Goal: Find specific page/section: Find specific page/section

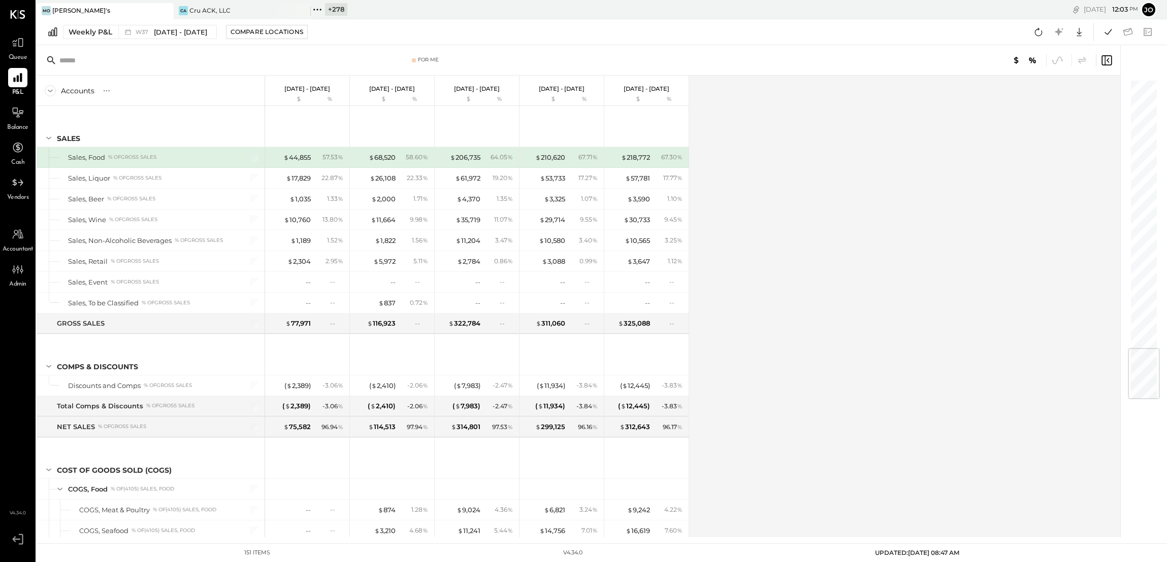
scroll to position [2275, 0]
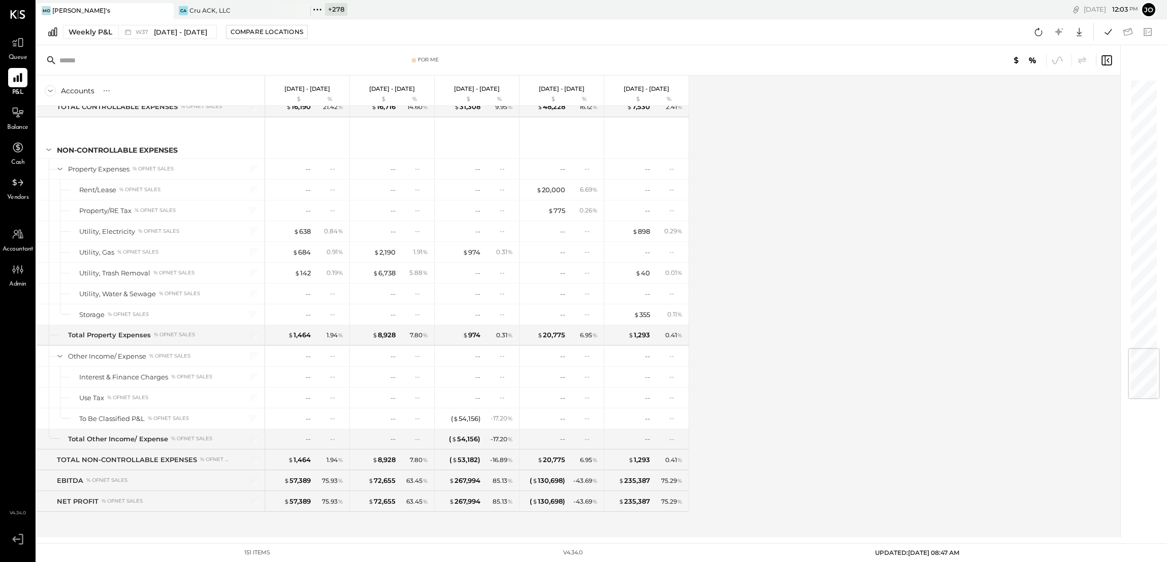
click at [743, 297] on div "Accounts S % GL Sep 8 - 14, 2025 $ % Sep 1 - 7, 2025 $ % Aug 25 - 31, 2025 $ % …" at bounding box center [579, 307] width 1085 height 462
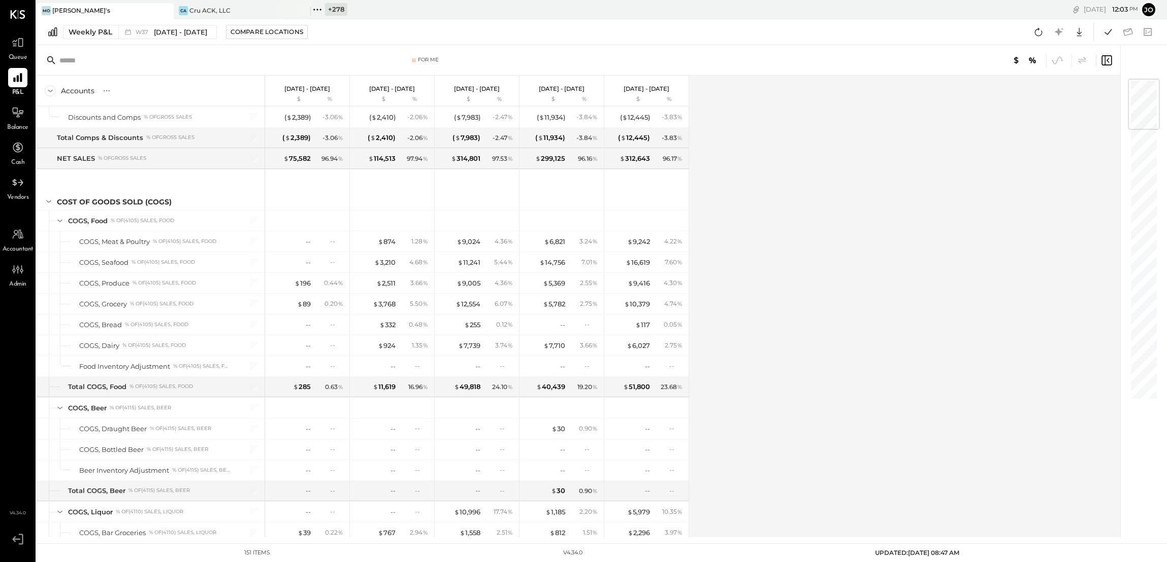
scroll to position [0, 0]
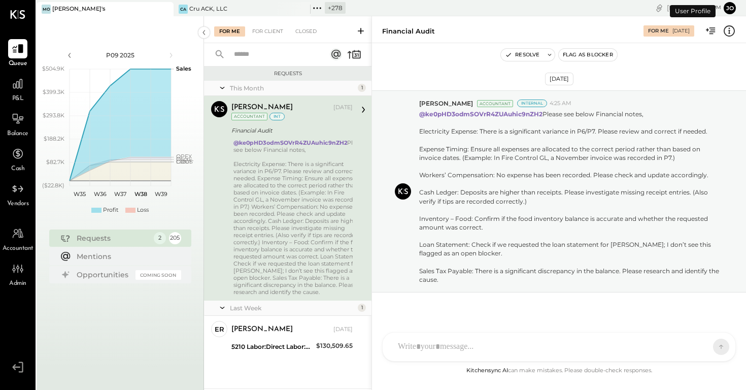
scroll to position [4, 0]
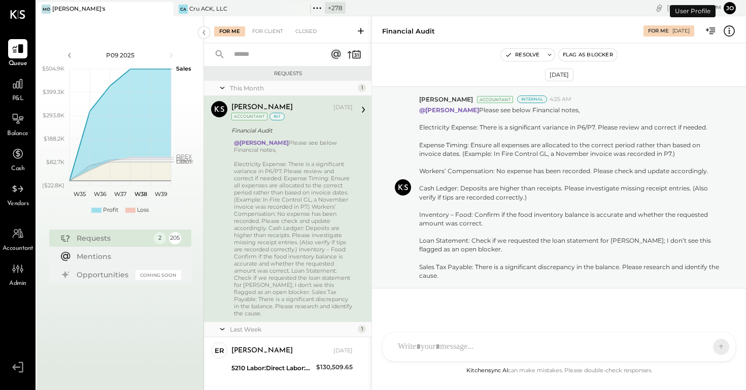
click at [167, 10] on icon at bounding box center [164, 9] width 13 height 12
click at [48, 7] on icon at bounding box center [43, 8] width 13 height 13
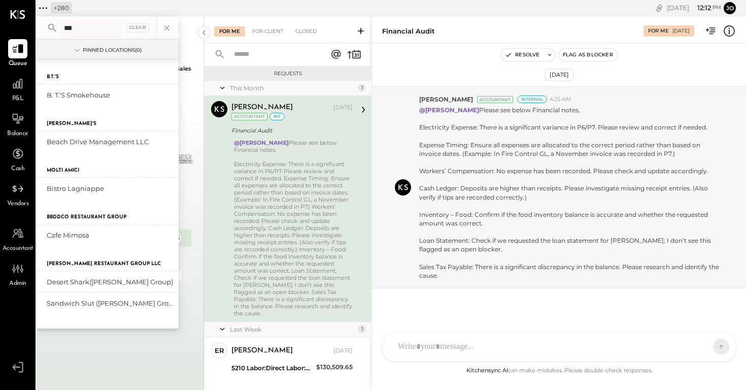
type input "****"
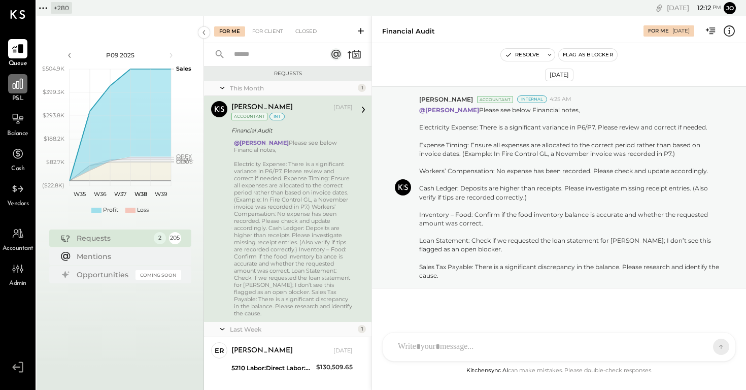
click at [11, 89] on icon at bounding box center [17, 83] width 13 height 13
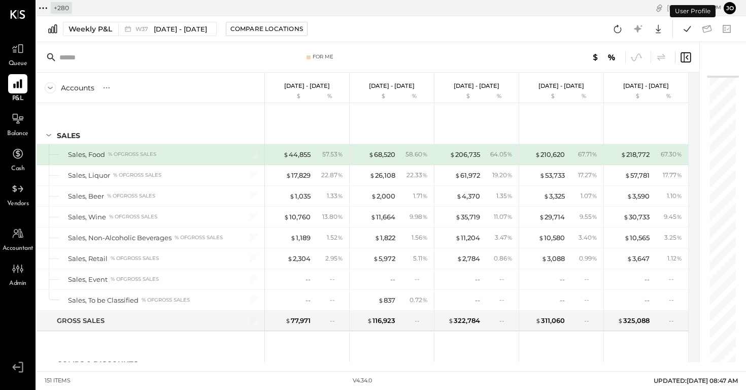
click at [42, 10] on icon at bounding box center [43, 8] width 13 height 13
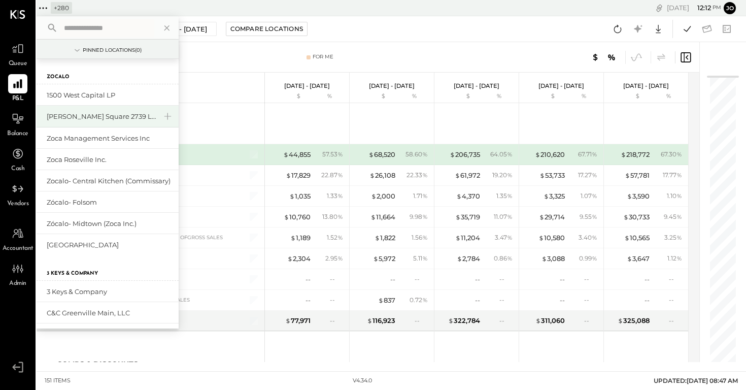
click at [85, 113] on div "[PERSON_NAME] Square 2739 LLC" at bounding box center [102, 117] width 110 height 10
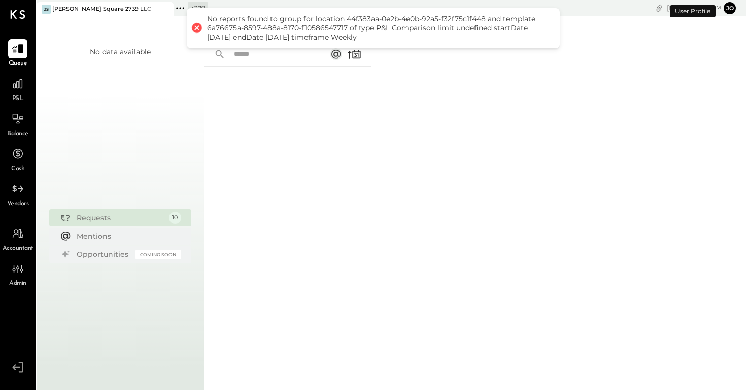
click at [184, 6] on icon at bounding box center [180, 8] width 13 height 13
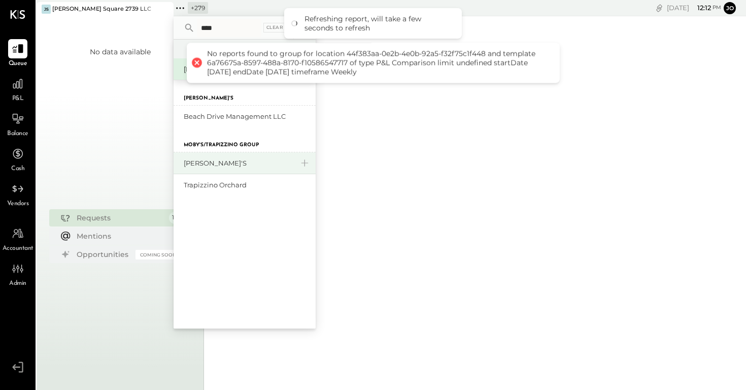
type input "****"
click at [209, 159] on div "[PERSON_NAME]'s" at bounding box center [239, 163] width 110 height 10
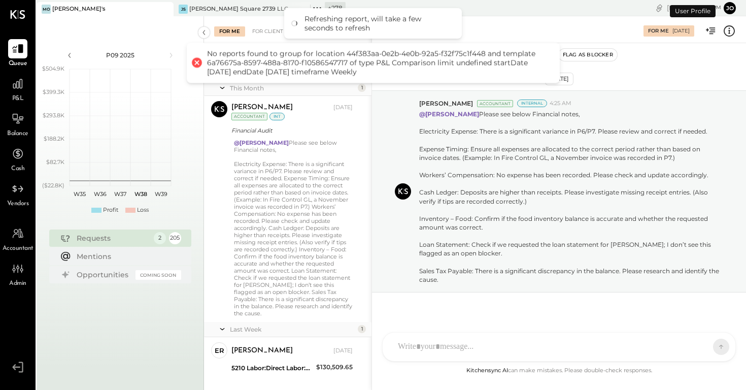
scroll to position [4, 0]
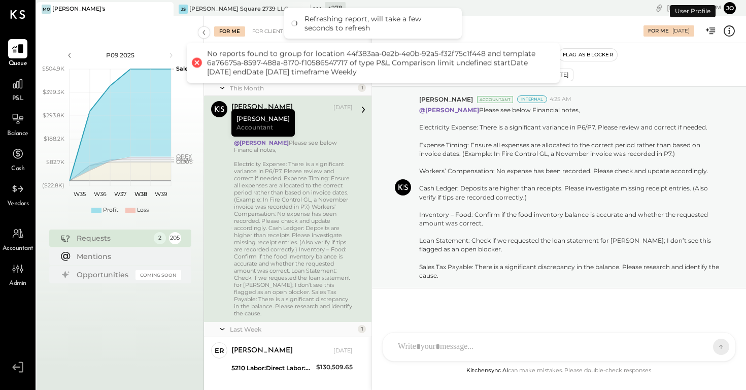
click at [28, 84] on div "P&L" at bounding box center [17, 88] width 29 height 29
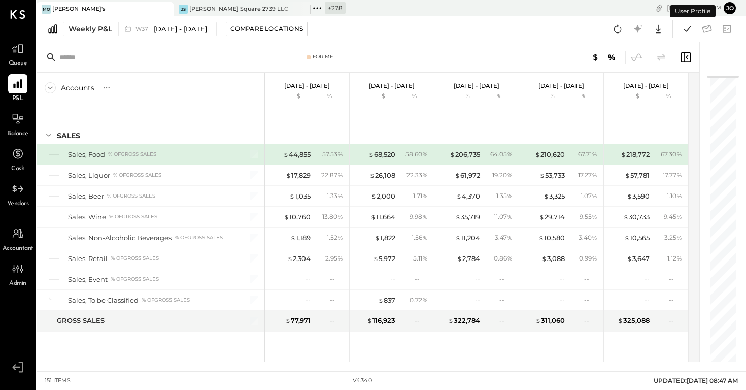
click at [161, 37] on div "Weekly P&L W37 Sep 8 - 14, 2025 Compare Locations Google Sheets Excel" at bounding box center [392, 29] width 710 height 26
click at [161, 34] on div "W37 Sep 8 - 14, 2025" at bounding box center [164, 28] width 93 height 13
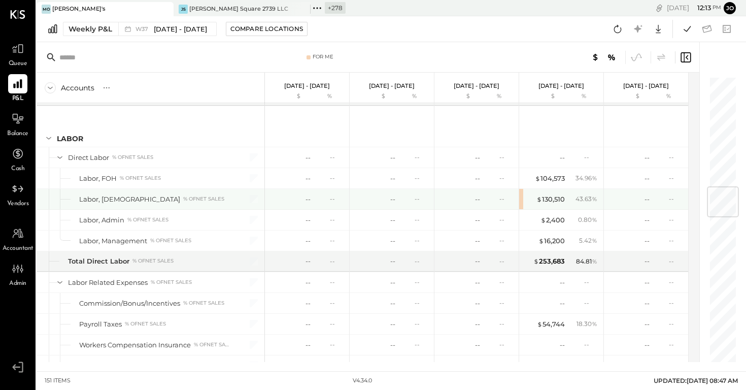
scroll to position [936, 0]
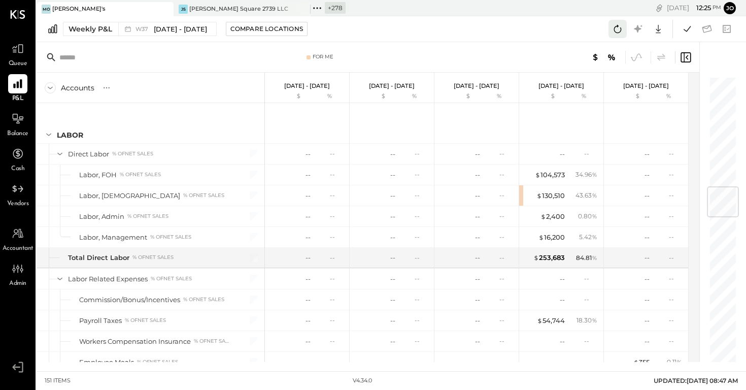
click at [621, 27] on icon at bounding box center [617, 28] width 13 height 13
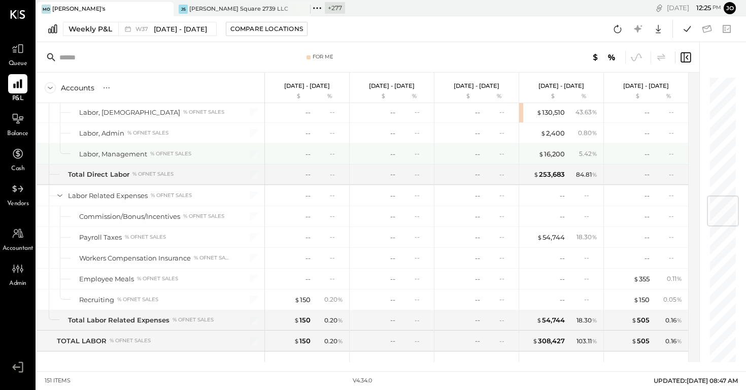
scroll to position [988, 0]
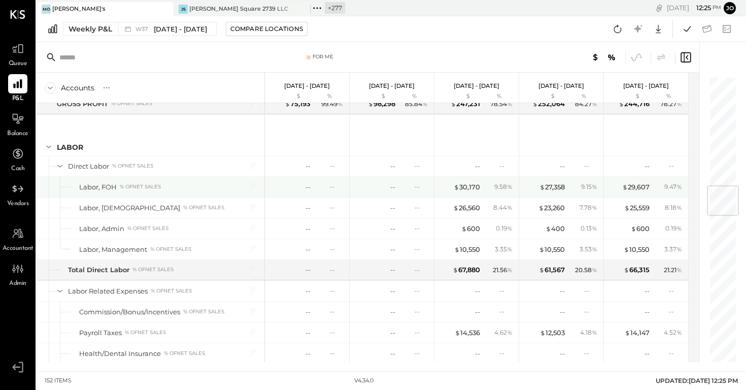
scroll to position [921, 0]
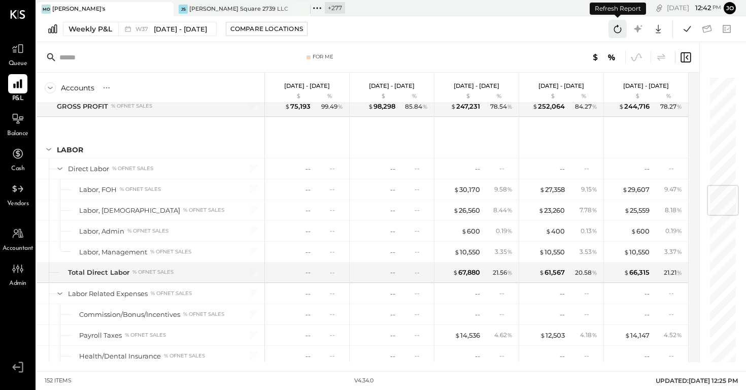
click at [619, 28] on icon at bounding box center [617, 28] width 13 height 13
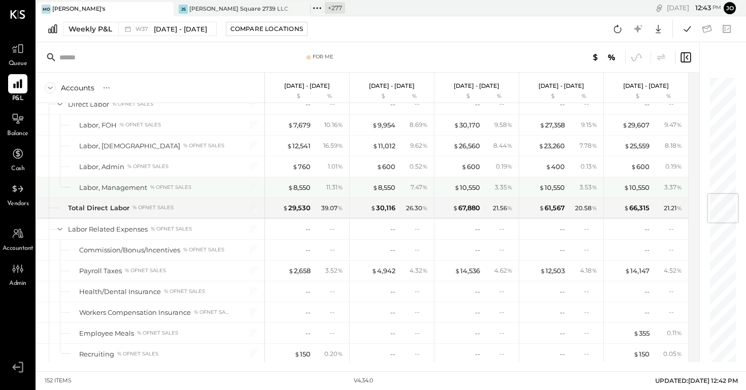
scroll to position [989, 0]
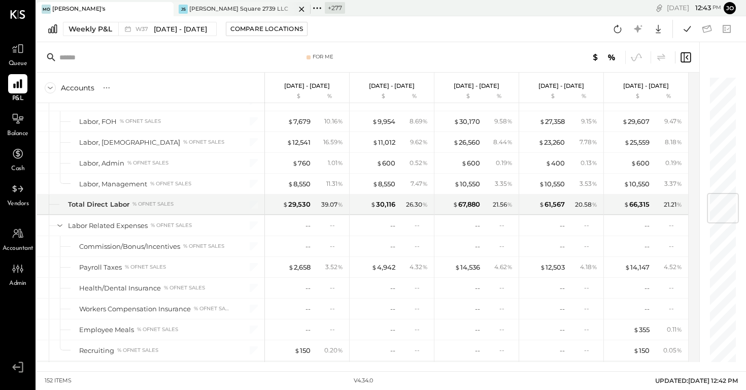
click at [304, 8] on icon at bounding box center [301, 9] width 13 height 12
click at [177, 9] on icon at bounding box center [180, 8] width 13 height 13
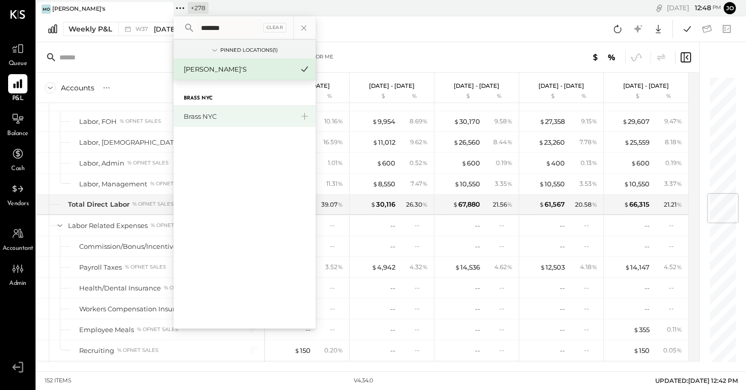
type input "*******"
click at [220, 109] on div "Brass NYC" at bounding box center [245, 116] width 142 height 21
click at [218, 110] on div "Brass NYC" at bounding box center [245, 116] width 142 height 21
click at [215, 113] on div "Brass NYC" at bounding box center [239, 117] width 110 height 10
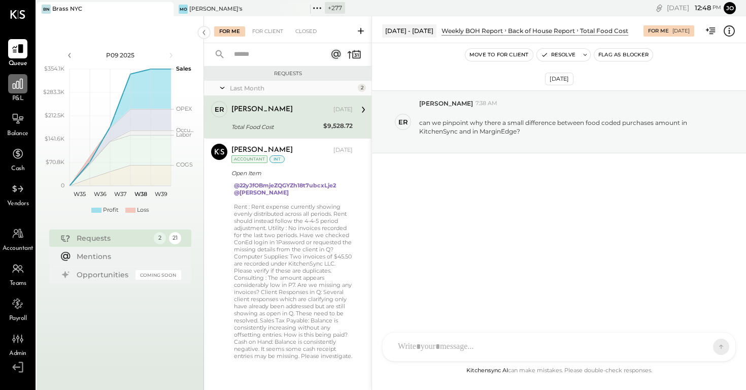
click at [17, 85] on icon at bounding box center [17, 83] width 13 height 13
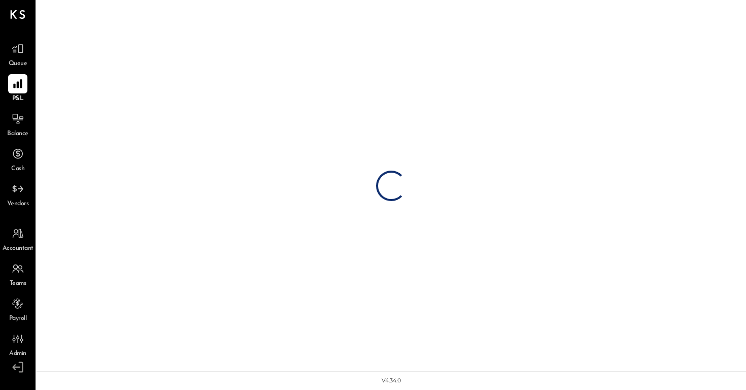
click at [20, 60] on span "Queue" at bounding box center [18, 63] width 19 height 9
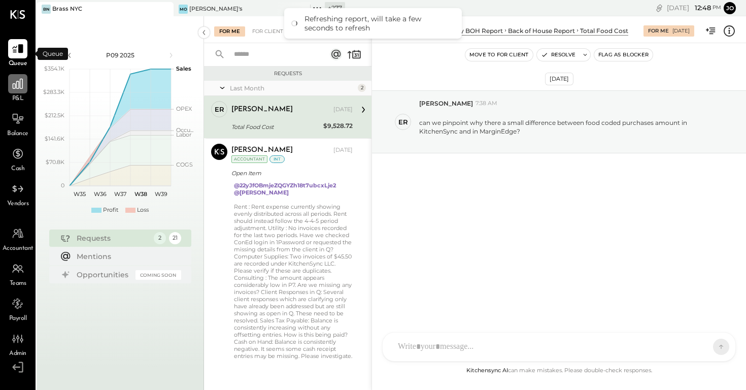
click at [13, 81] on icon at bounding box center [17, 83] width 13 height 13
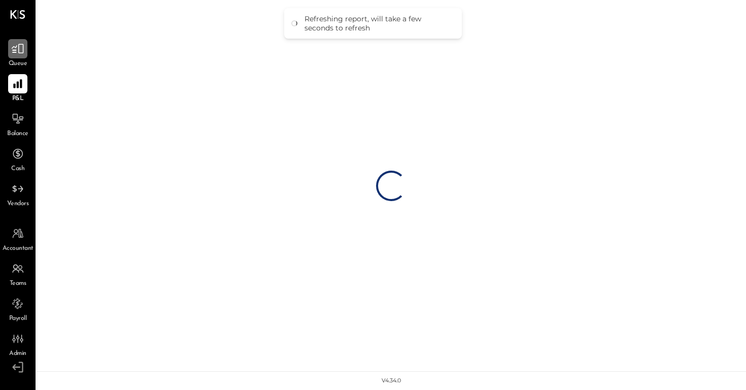
click at [13, 52] on icon at bounding box center [17, 48] width 13 height 13
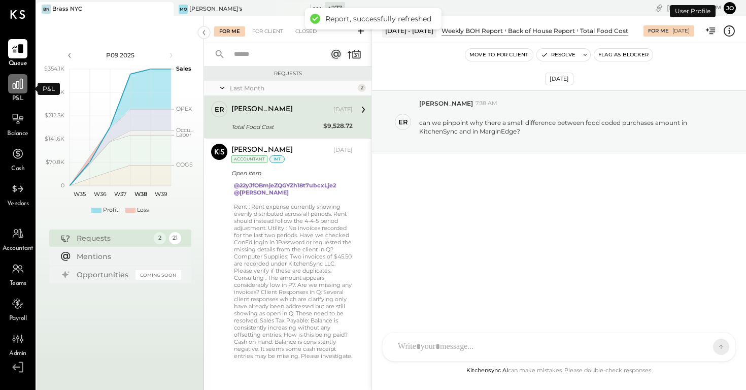
click at [14, 83] on icon at bounding box center [18, 84] width 10 height 10
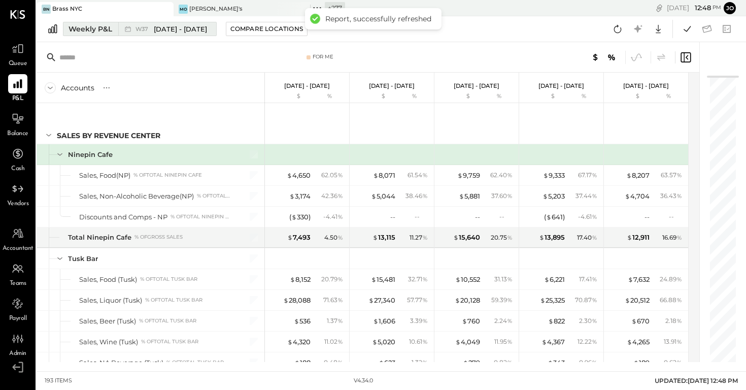
click at [158, 27] on span "[DATE] - [DATE]" at bounding box center [180, 29] width 53 height 10
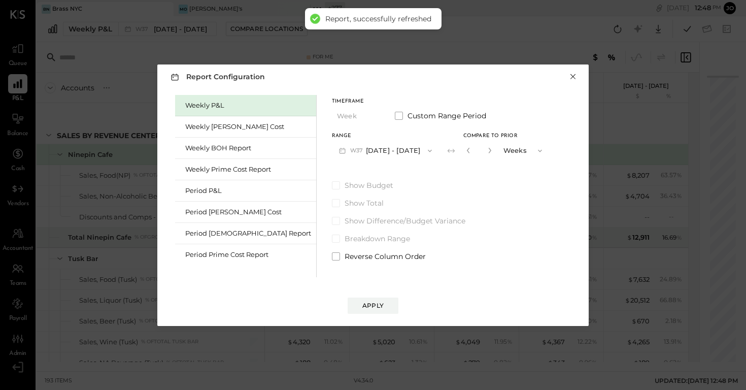
click at [570, 76] on button "×" at bounding box center [573, 77] width 9 height 10
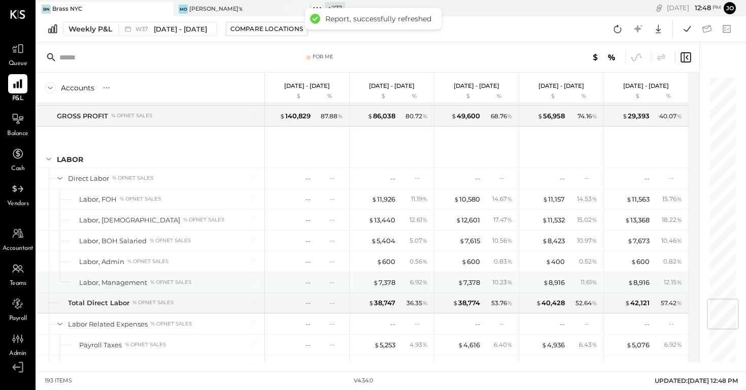
scroll to position [1881, 0]
